Goal: Use online tool/utility: Utilize a website feature to perform a specific function

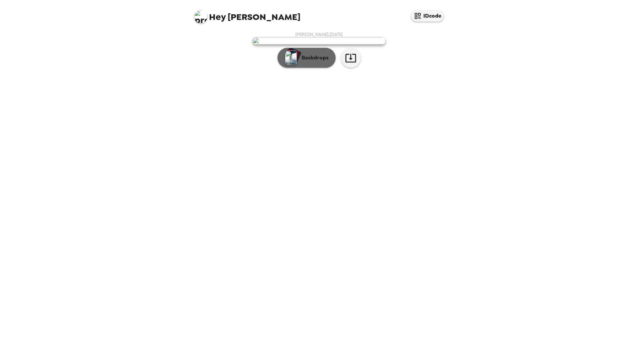
click at [312, 68] on button "Backdrops" at bounding box center [306, 58] width 58 height 20
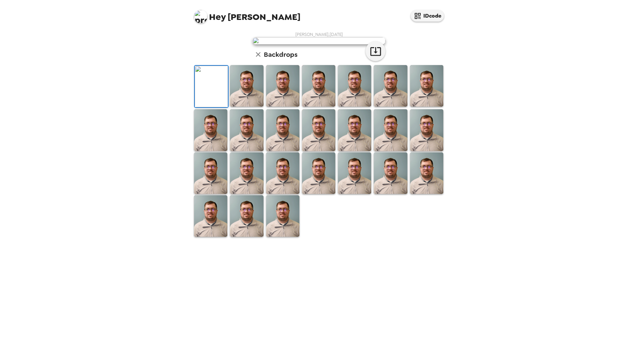
click at [99, 43] on div "Hey [PERSON_NAME] IDcode [PERSON_NAME] , [DATE] Backdrops" at bounding box center [319, 171] width 638 height 342
drag, startPoint x: 320, startPoint y: 277, endPoint x: 347, endPoint y: 267, distance: 28.5
click at [320, 194] on img at bounding box center [318, 174] width 33 height 42
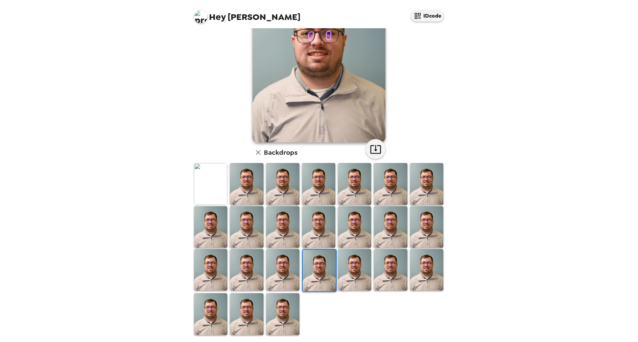
click at [354, 263] on img at bounding box center [354, 270] width 33 height 42
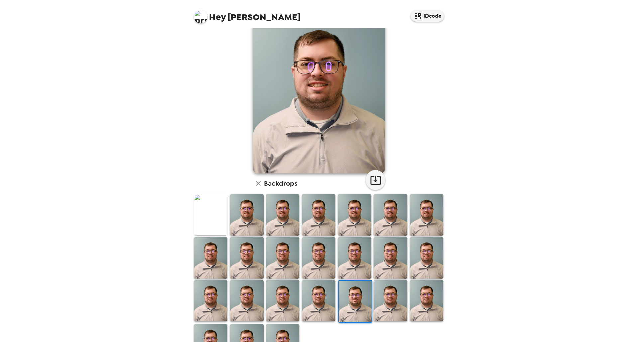
scroll to position [0, 0]
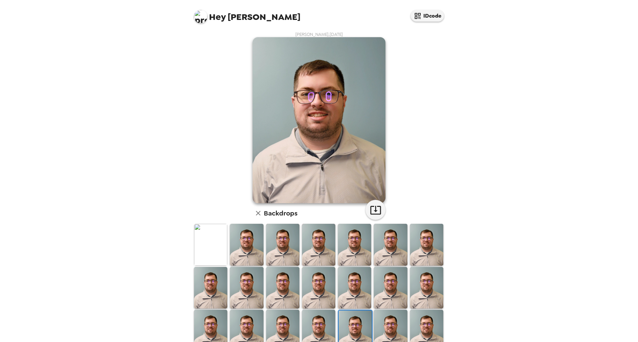
click at [334, 152] on img at bounding box center [319, 120] width 133 height 166
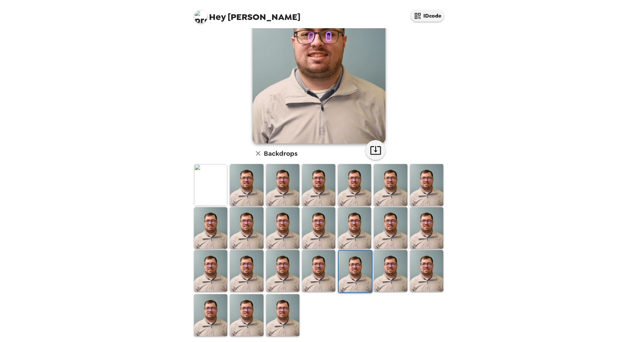
scroll to position [61, 0]
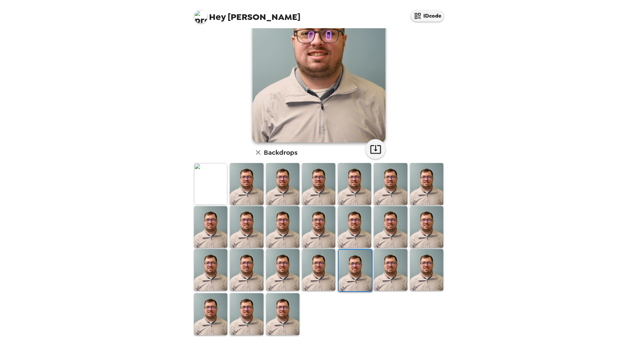
click at [296, 267] on img at bounding box center [282, 270] width 33 height 42
click at [271, 250] on img at bounding box center [283, 271] width 33 height 42
drag, startPoint x: 273, startPoint y: 233, endPoint x: 291, endPoint y: 216, distance: 24.2
click at [274, 233] on img at bounding box center [282, 227] width 33 height 42
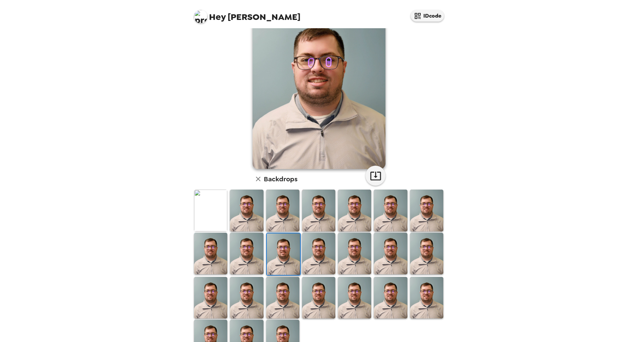
scroll to position [0, 0]
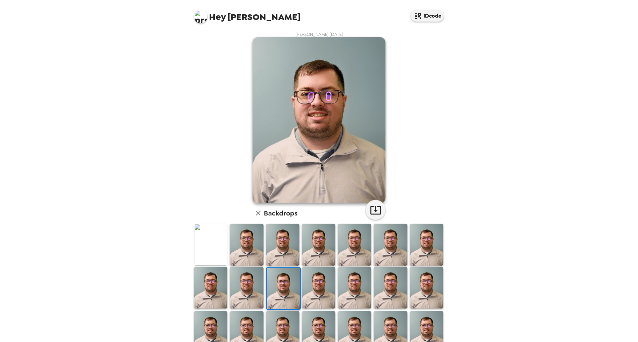
click at [238, 246] on img at bounding box center [246, 245] width 33 height 42
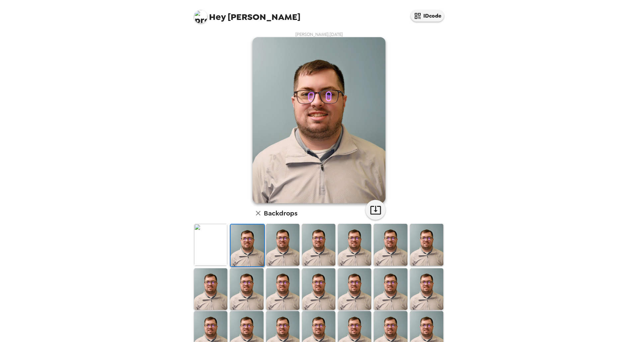
click at [256, 212] on icon "button" at bounding box center [258, 213] width 8 height 8
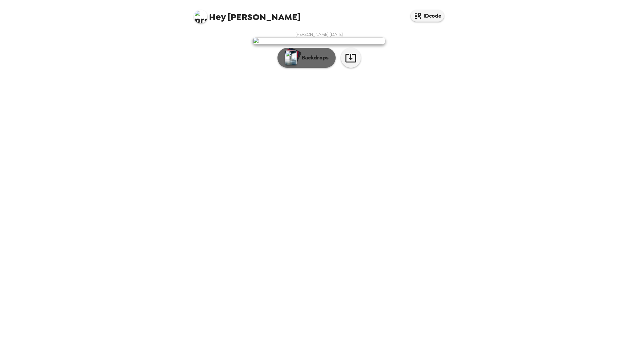
click at [297, 64] on div "button" at bounding box center [292, 56] width 16 height 17
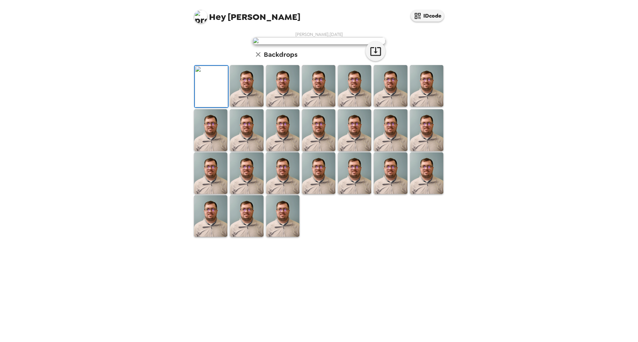
click at [349, 194] on img at bounding box center [354, 174] width 33 height 42
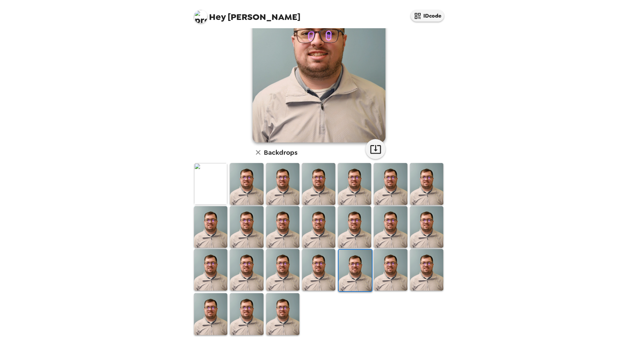
click at [298, 275] on div at bounding box center [283, 271] width 36 height 44
click at [248, 276] on img at bounding box center [246, 270] width 33 height 42
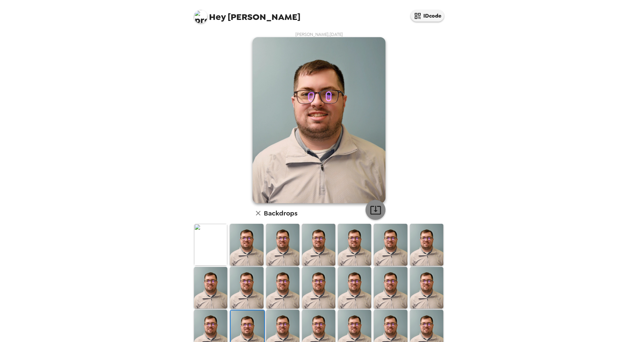
click at [370, 206] on icon "button" at bounding box center [376, 210] width 12 height 12
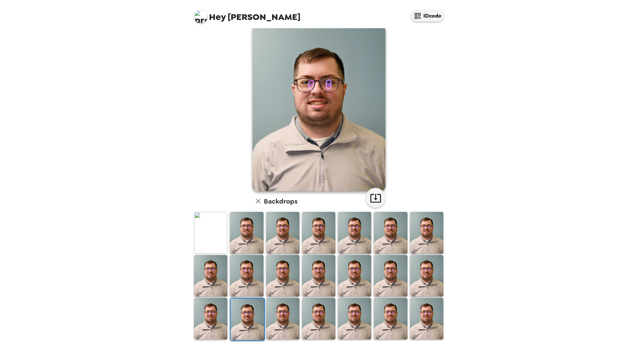
scroll to position [33, 0]
